Goal: Use online tool/utility: Use online tool/utility

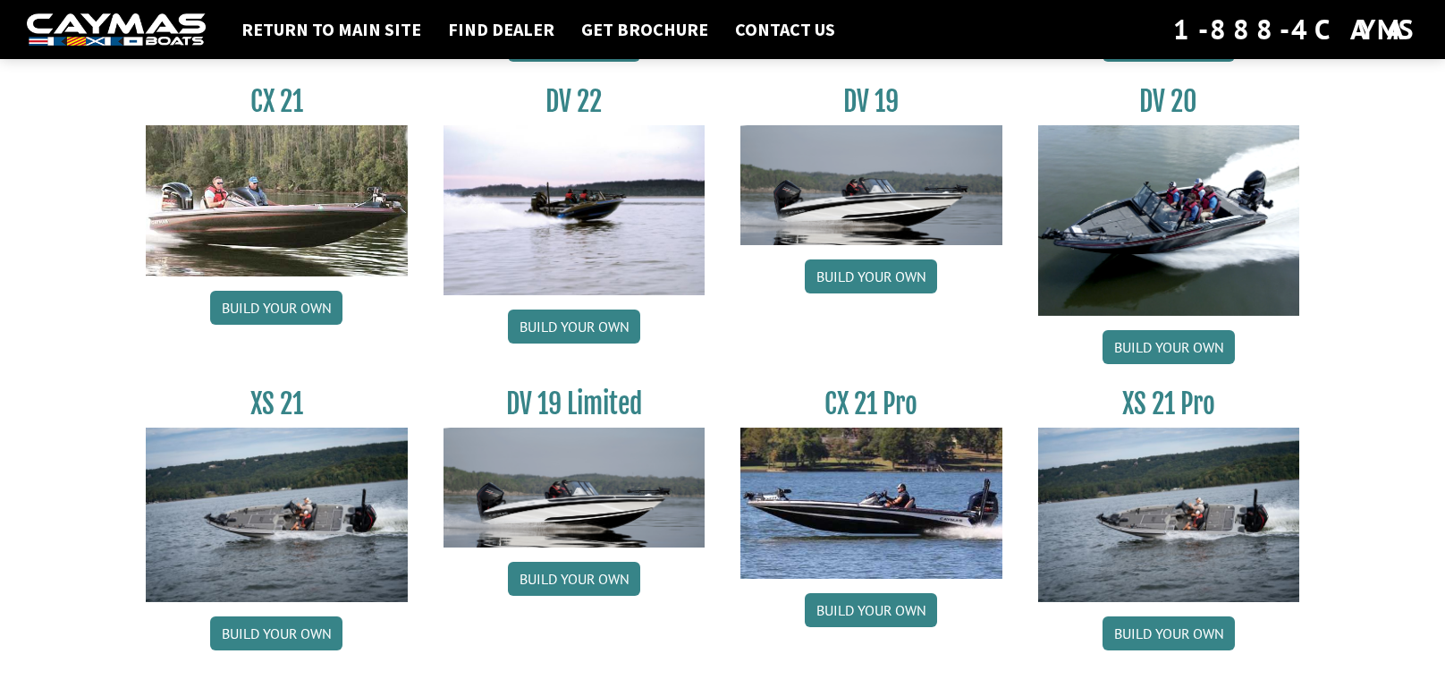
scroll to position [2155, 0]
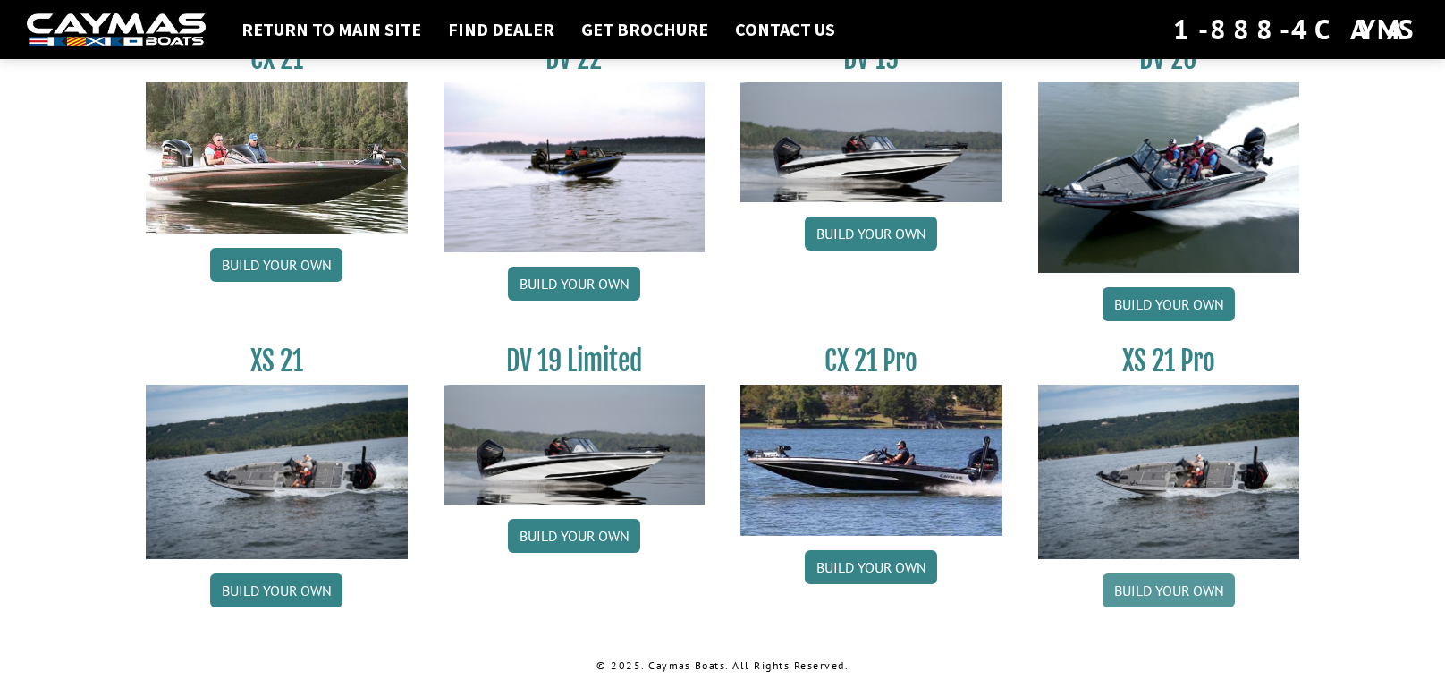
click at [1174, 582] on link "Build your own" at bounding box center [1169, 590] width 132 height 34
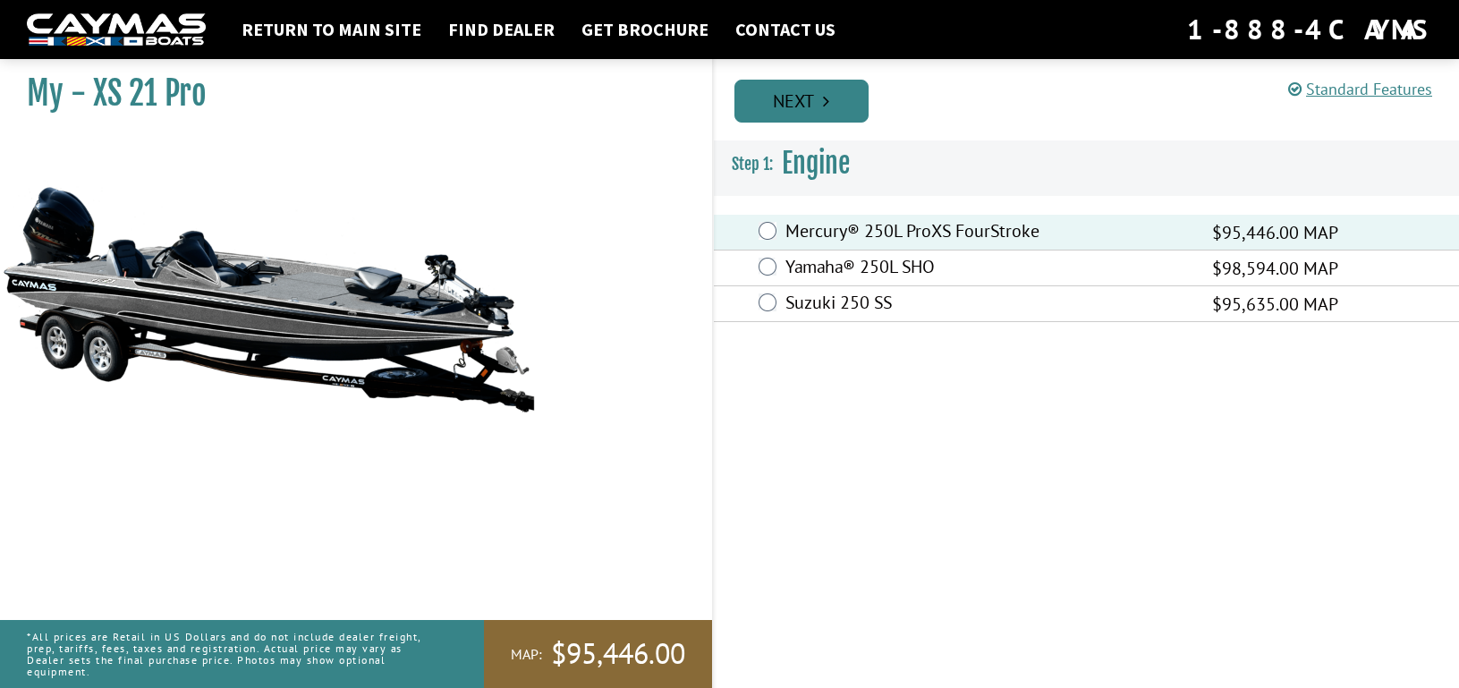
click at [786, 94] on link "Next" at bounding box center [801, 101] width 134 height 43
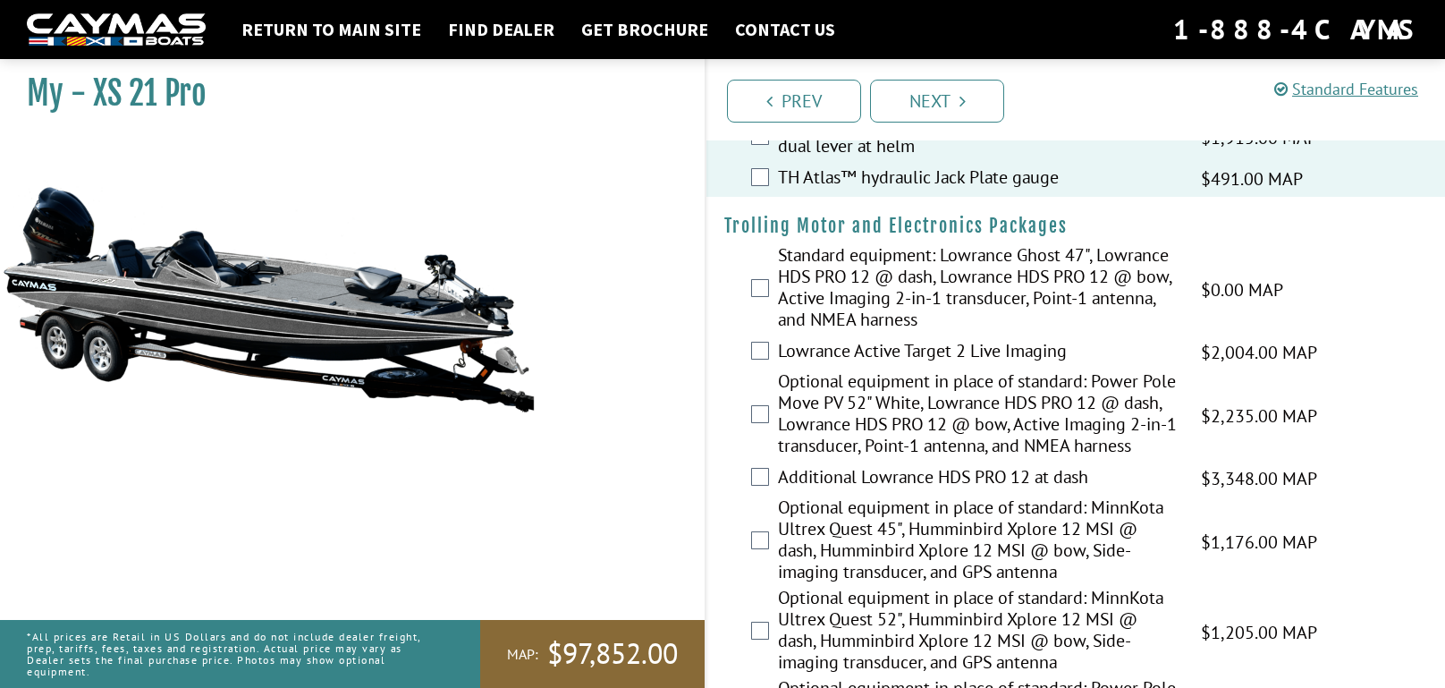
scroll to position [179, 0]
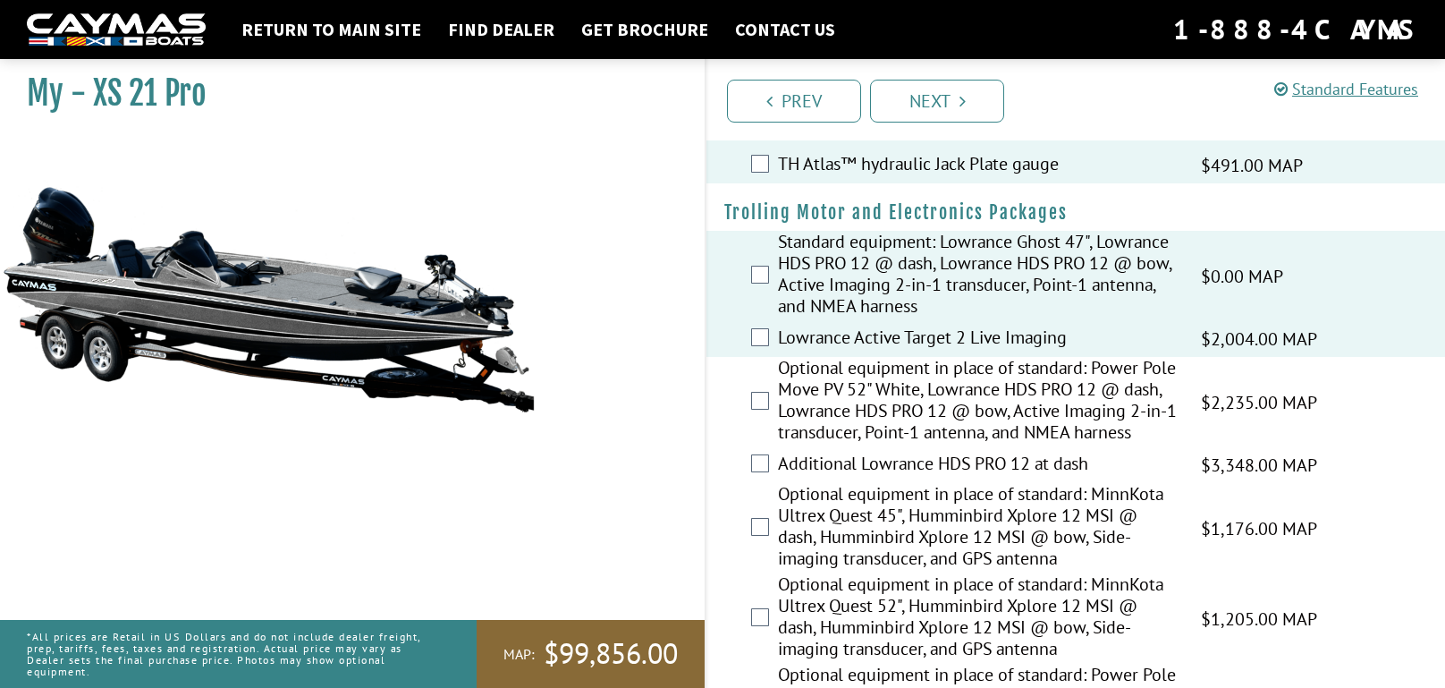
click at [756, 425] on div "Optional equipment in place of standard: Power Pole Move PV 52" White, Lowrance…" at bounding box center [1076, 402] width 739 height 90
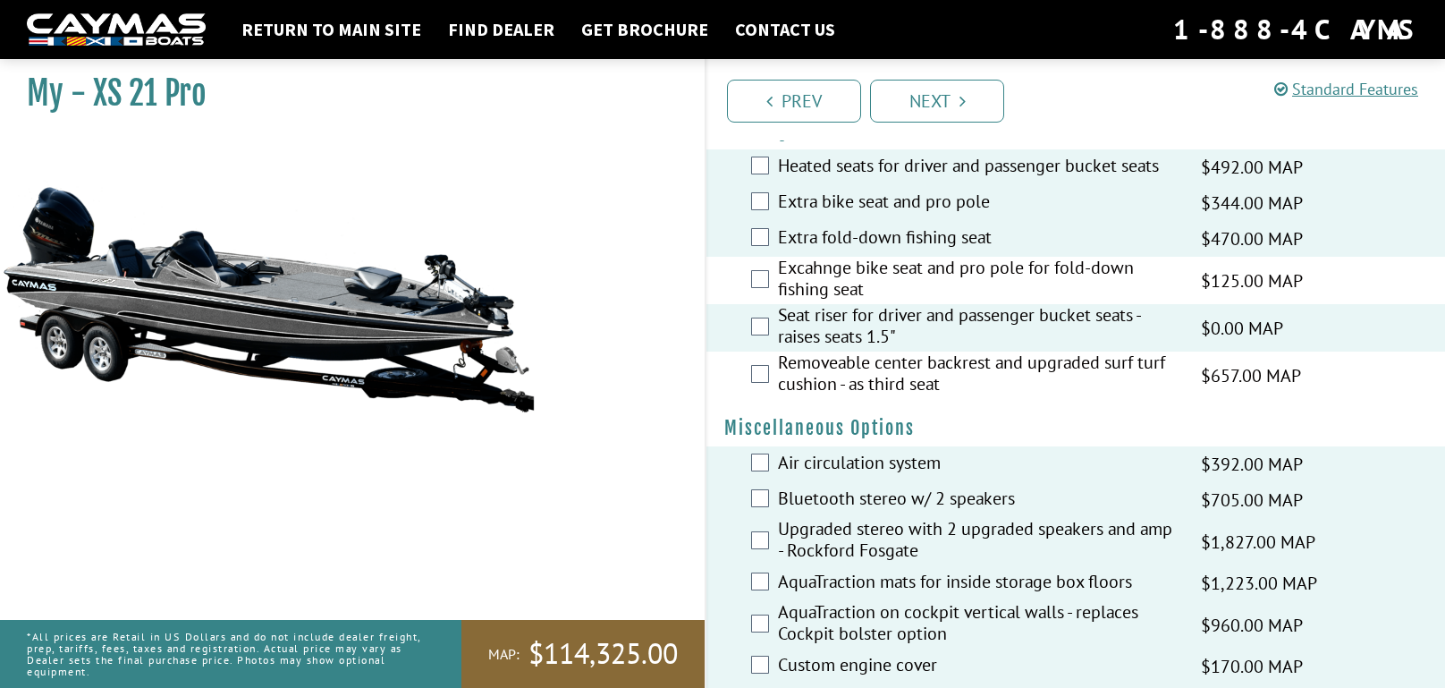
scroll to position [1116, 0]
